Goal: Download file/media

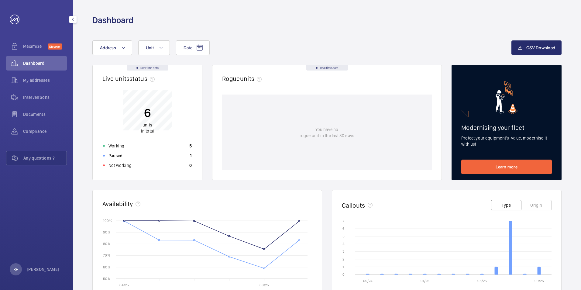
click at [35, 62] on span "Dashboard" at bounding box center [45, 63] width 44 height 6
click at [32, 114] on span "Documents" at bounding box center [45, 114] width 44 height 6
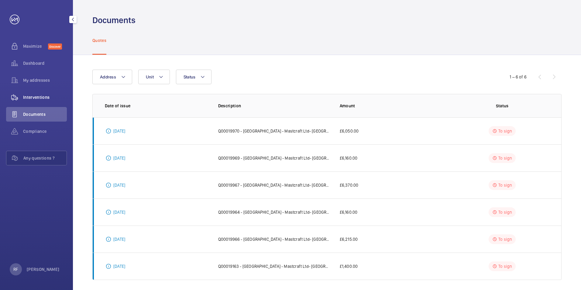
click at [42, 99] on span "Interventions" at bounding box center [45, 97] width 44 height 6
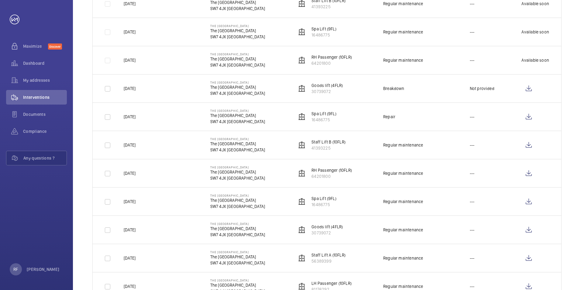
scroll to position [213, 0]
click at [526, 145] on wm-front-icon-button at bounding box center [529, 145] width 15 height 15
